Goal: Task Accomplishment & Management: Use online tool/utility

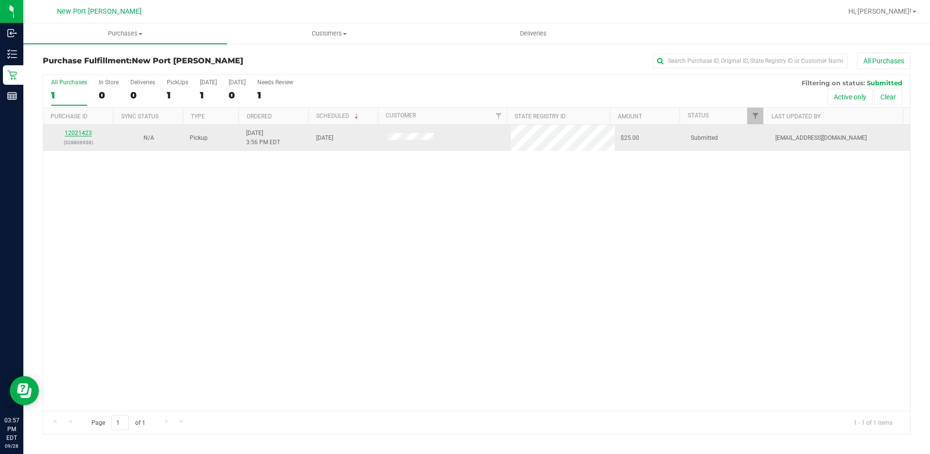
click at [81, 132] on link "12021423" at bounding box center [78, 132] width 27 height 7
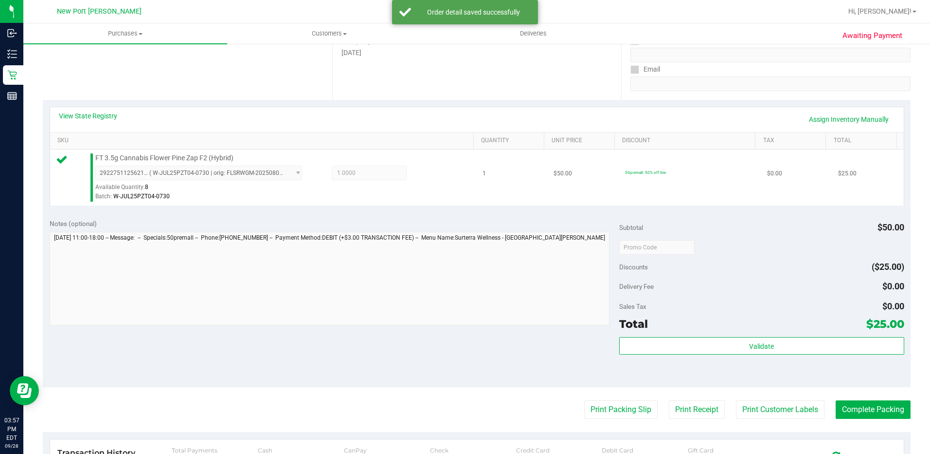
scroll to position [243, 0]
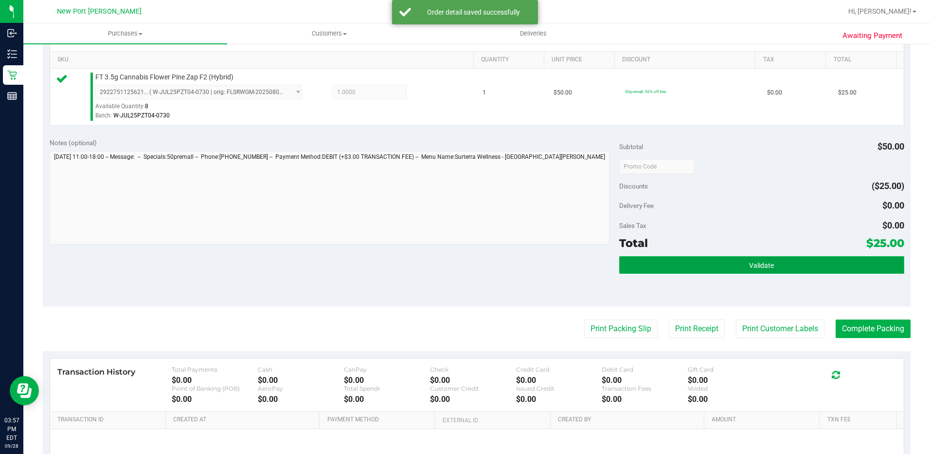
click at [774, 267] on button "Validate" at bounding box center [762, 265] width 285 height 18
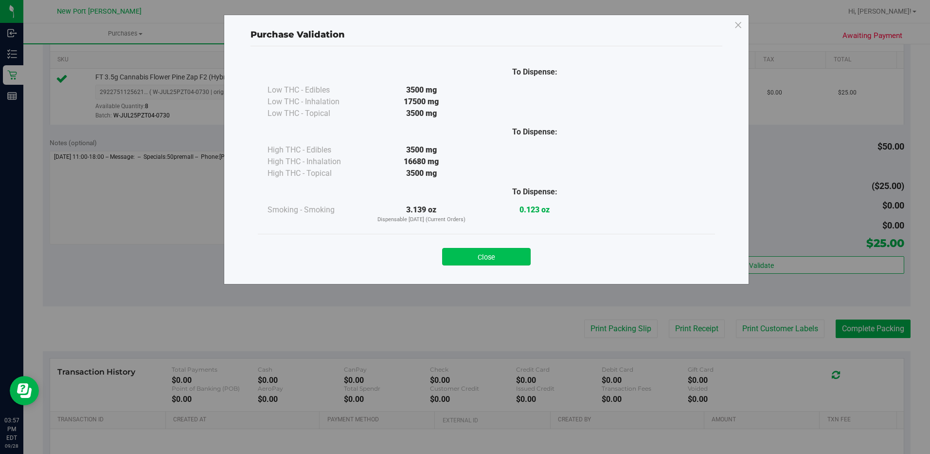
click at [503, 259] on button "Close" at bounding box center [486, 257] width 89 height 18
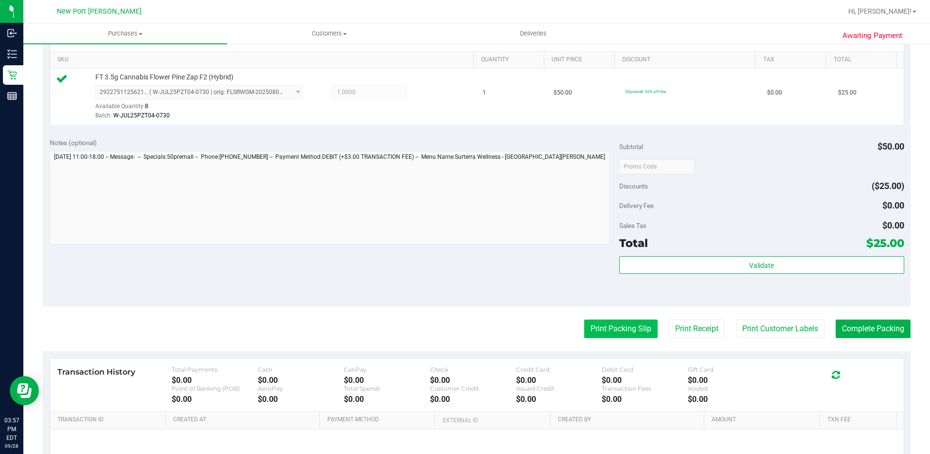
click at [624, 330] on button "Print Packing Slip" at bounding box center [620, 328] width 73 height 18
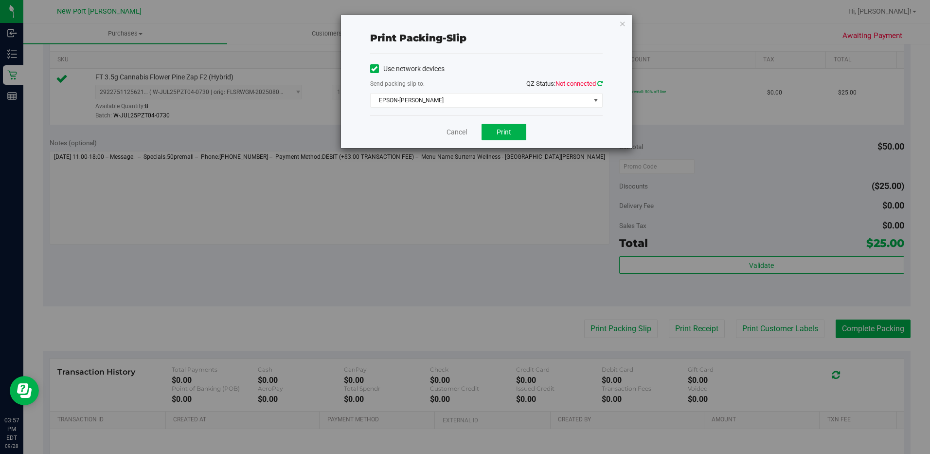
click at [600, 84] on icon at bounding box center [600, 83] width 5 height 6
click at [511, 132] on span "Print" at bounding box center [504, 132] width 15 height 8
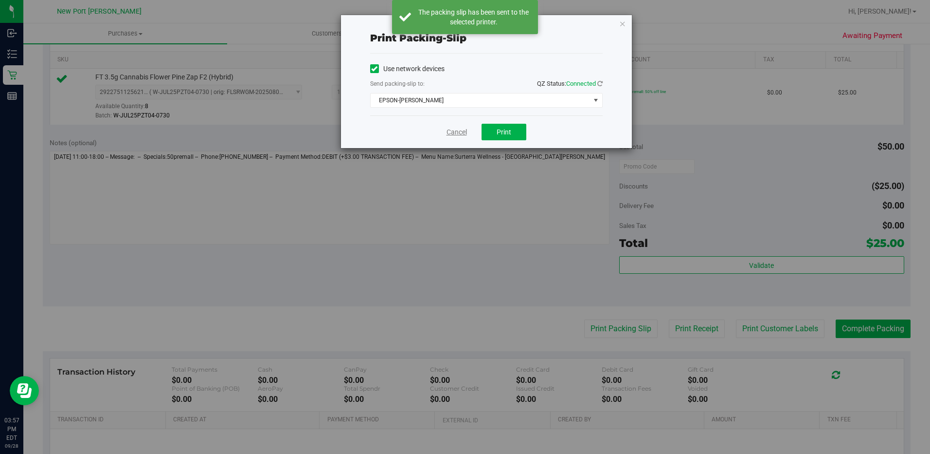
click at [457, 132] on link "Cancel" at bounding box center [457, 132] width 20 height 10
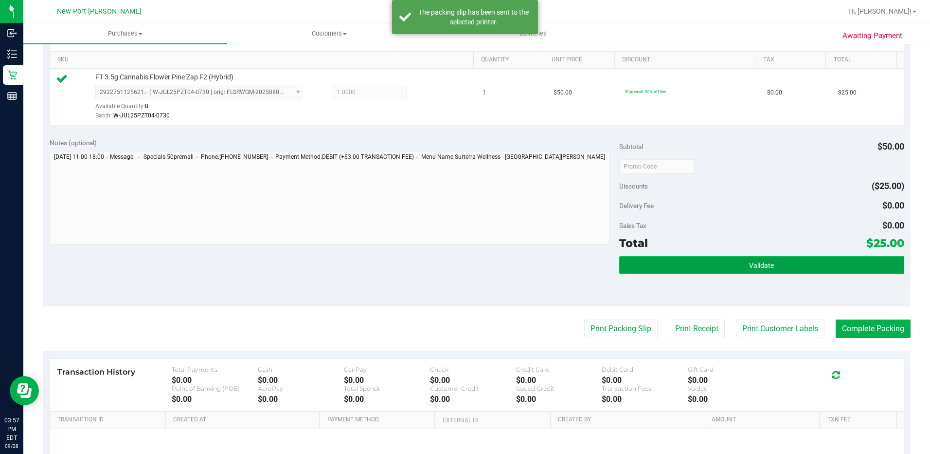
click at [689, 268] on button "Validate" at bounding box center [762, 265] width 285 height 18
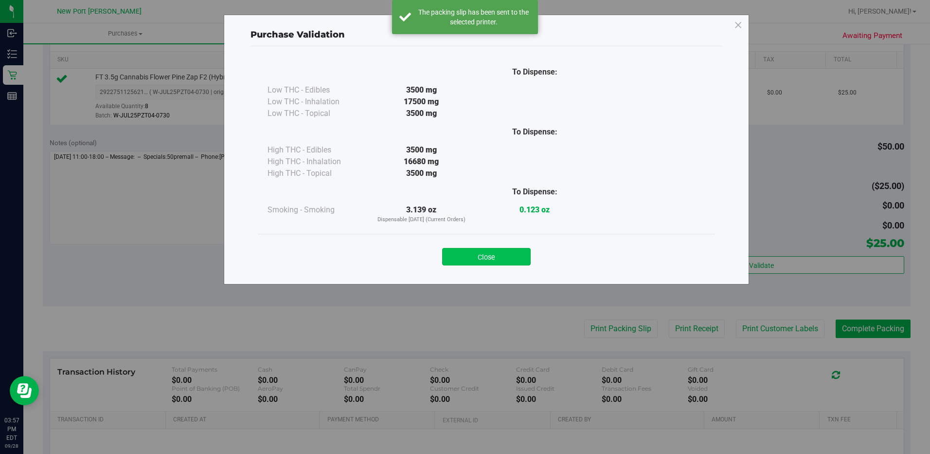
click at [500, 256] on button "Close" at bounding box center [486, 257] width 89 height 18
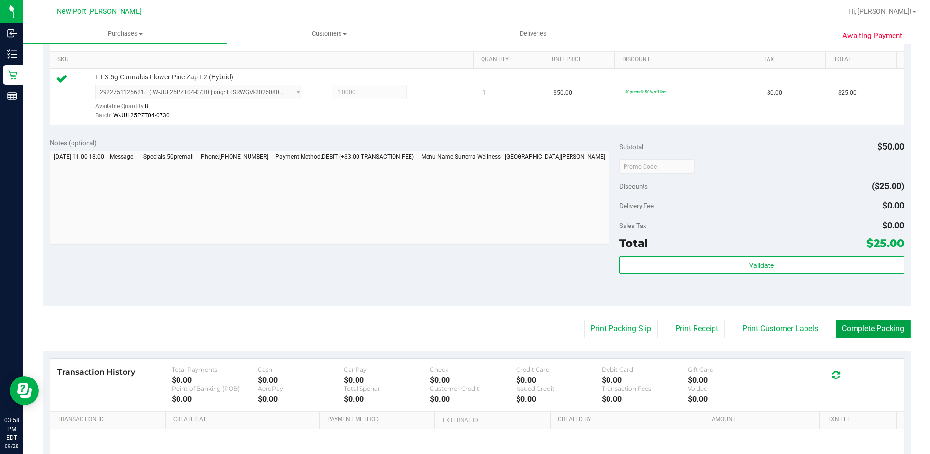
click at [861, 330] on button "Complete Packing" at bounding box center [873, 328] width 75 height 18
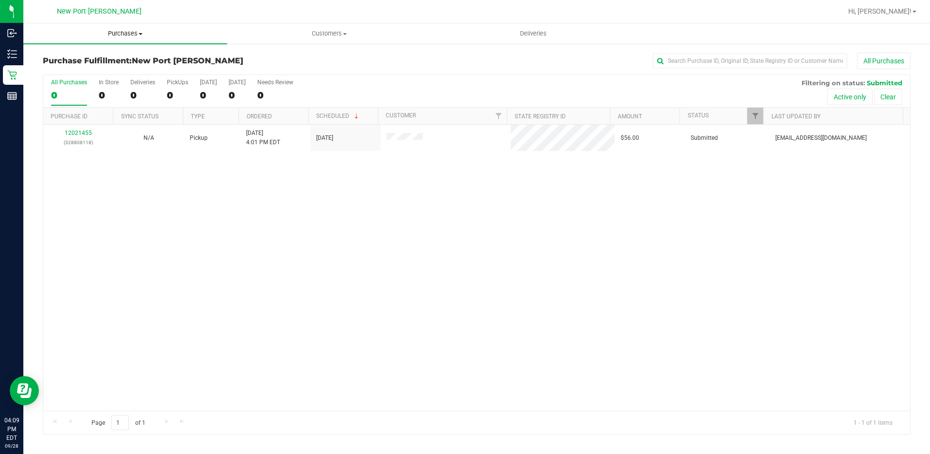
click at [132, 31] on span "Purchases" at bounding box center [125, 33] width 204 height 9
click at [117, 71] on li "Fulfillment" at bounding box center [125, 71] width 204 height 12
click at [132, 35] on span "Purchases" at bounding box center [125, 33] width 204 height 9
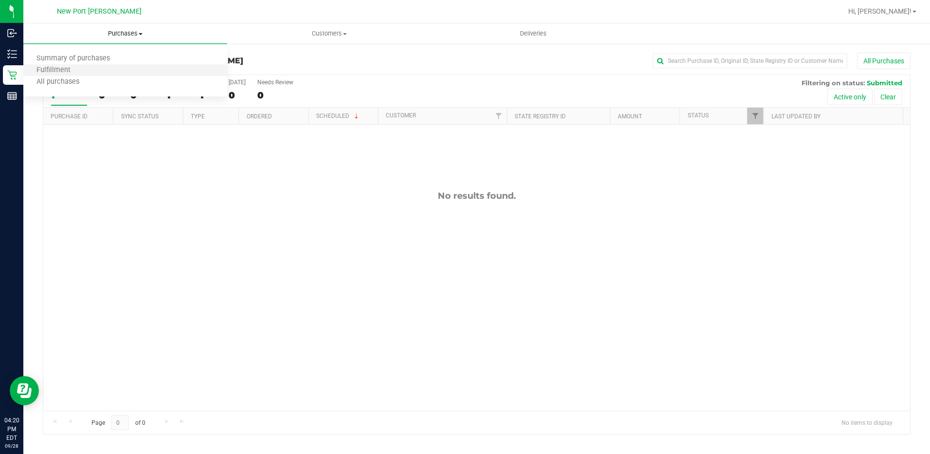
click at [123, 69] on li "Fulfillment" at bounding box center [125, 71] width 204 height 12
